Goal: Navigation & Orientation: Understand site structure

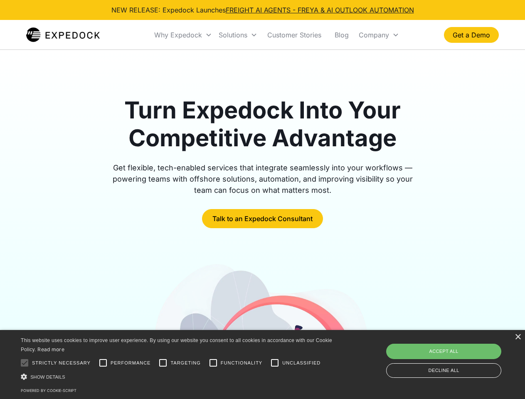
click at [183, 35] on div "Why Expedock" at bounding box center [178, 35] width 48 height 8
click at [238, 35] on div "Solutions" at bounding box center [233, 35] width 29 height 8
click at [379, 35] on div "Company" at bounding box center [374, 35] width 30 height 8
click at [25, 363] on div at bounding box center [24, 363] width 17 height 17
click at [103, 363] on input "Performance" at bounding box center [103, 363] width 17 height 17
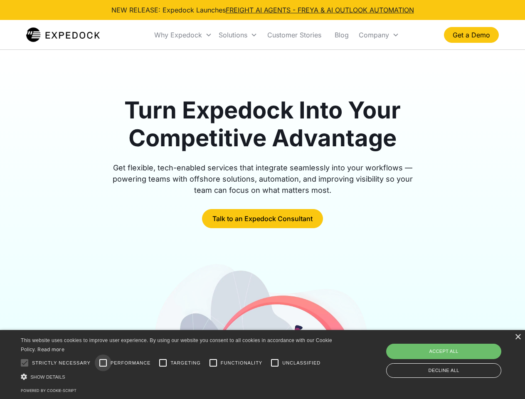
checkbox input "true"
click at [163, 363] on input "Targeting" at bounding box center [163, 363] width 17 height 17
checkbox input "true"
click at [213, 363] on input "Functionality" at bounding box center [213, 363] width 17 height 17
checkbox input "true"
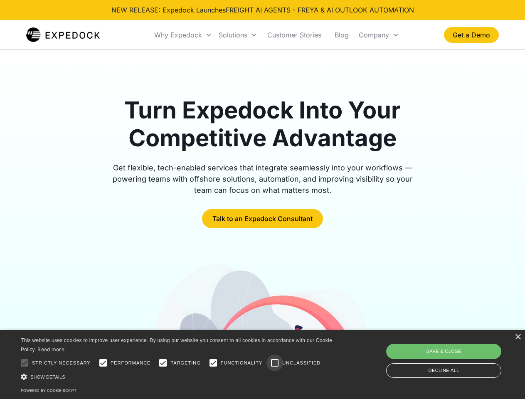
click at [275, 363] on input "Unclassified" at bounding box center [275, 363] width 17 height 17
checkbox input "true"
click at [178, 377] on div "Show details Hide details" at bounding box center [178, 377] width 314 height 9
